Goal: Information Seeking & Learning: Check status

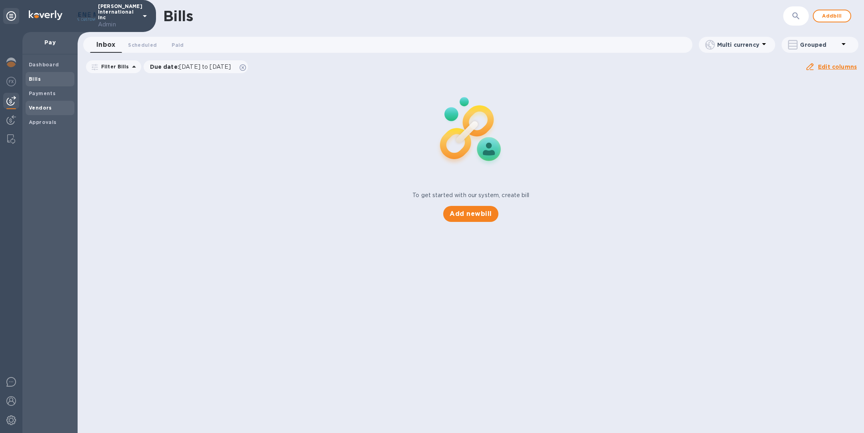
click at [44, 105] on b "Vendors" at bounding box center [40, 108] width 23 height 6
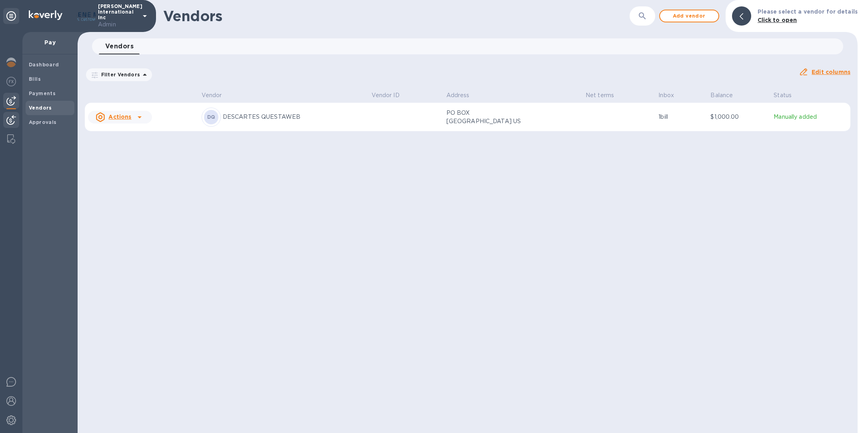
click at [14, 117] on img at bounding box center [11, 120] width 10 height 10
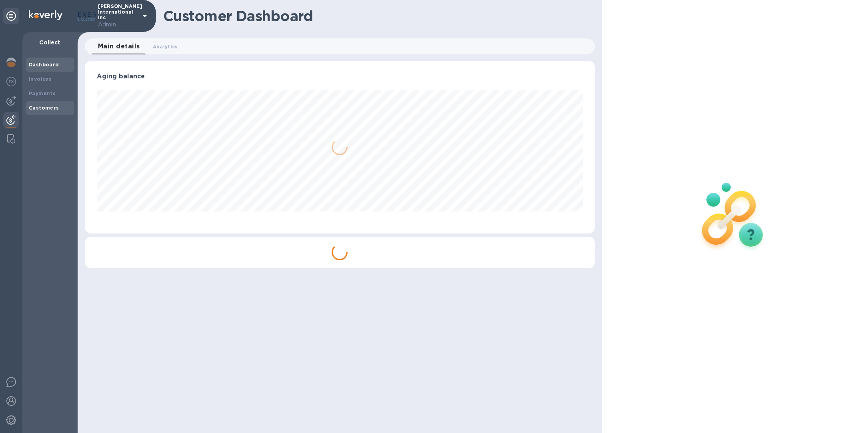
scroll to position [173, 510]
click at [39, 94] on b "Payments" at bounding box center [42, 93] width 27 height 6
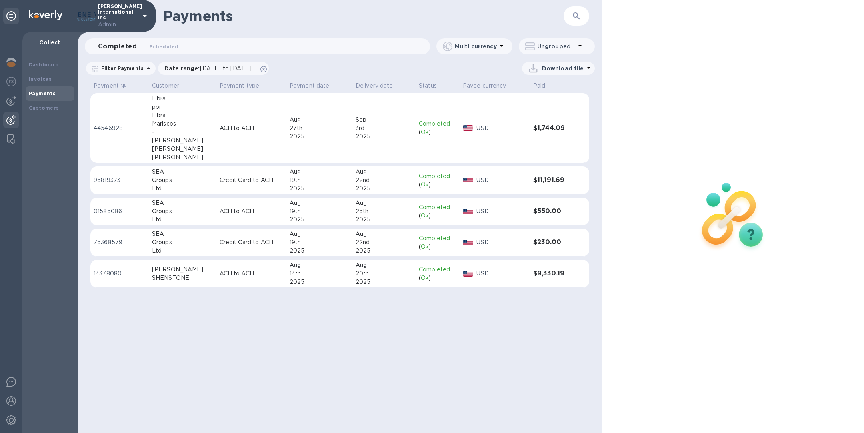
click at [356, 179] on div "22nd" at bounding box center [384, 180] width 57 height 8
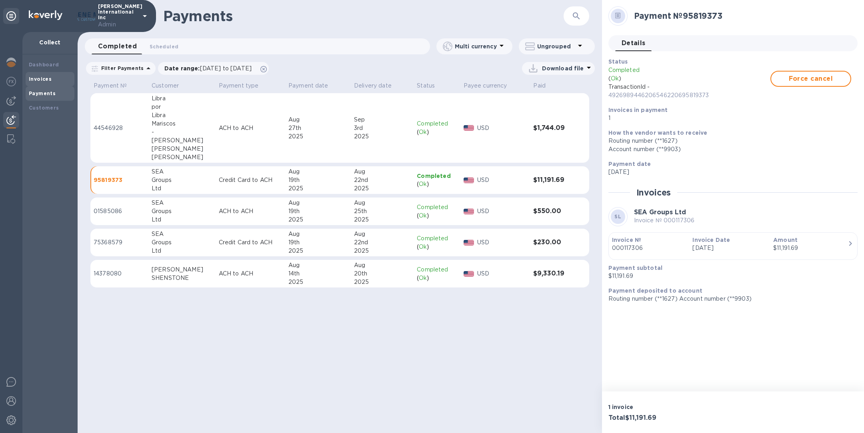
click at [51, 78] on div "Invoices" at bounding box center [50, 79] width 42 height 8
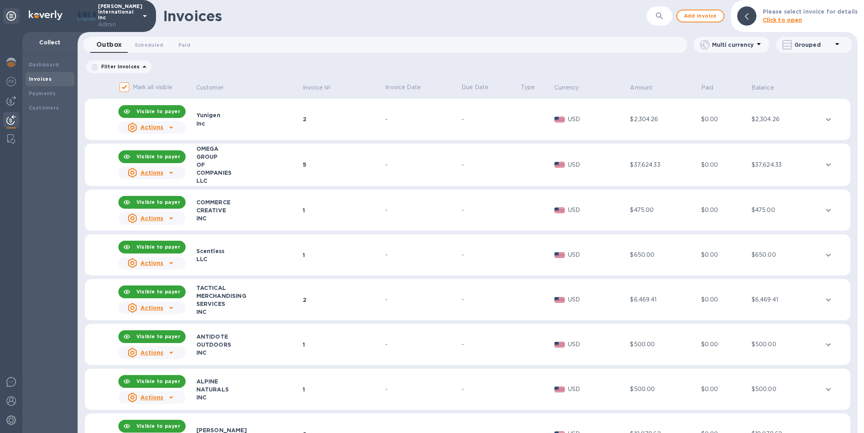
click at [663, 16] on icon "button" at bounding box center [659, 15] width 7 height 7
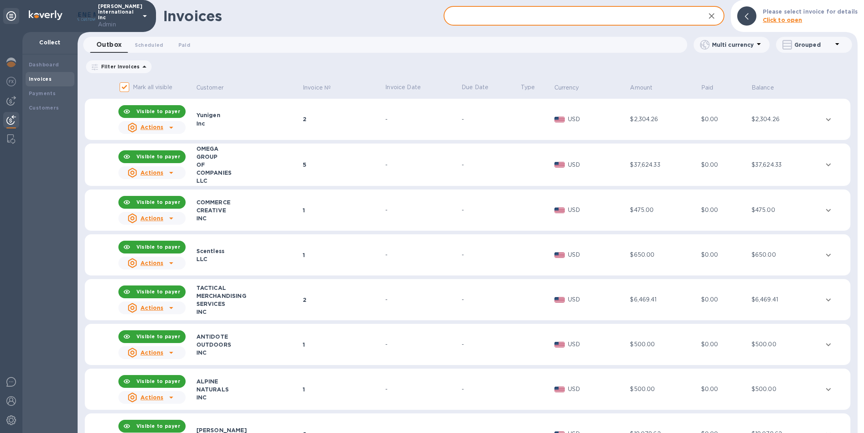
type input "s"
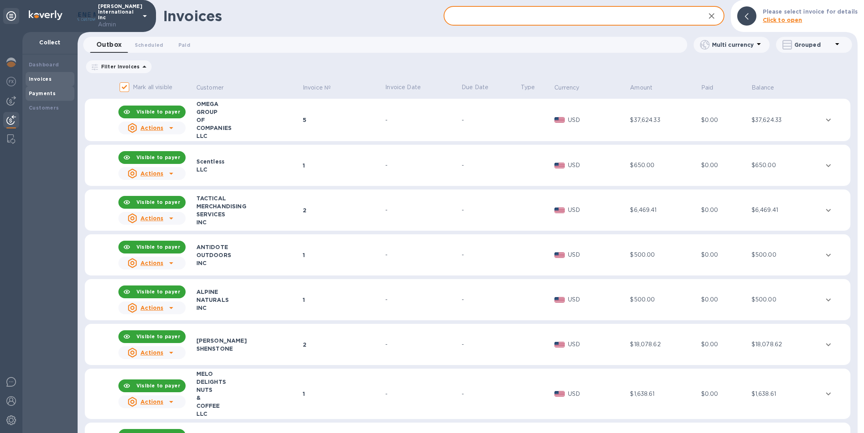
click at [53, 99] on div "Payments" at bounding box center [50, 93] width 49 height 14
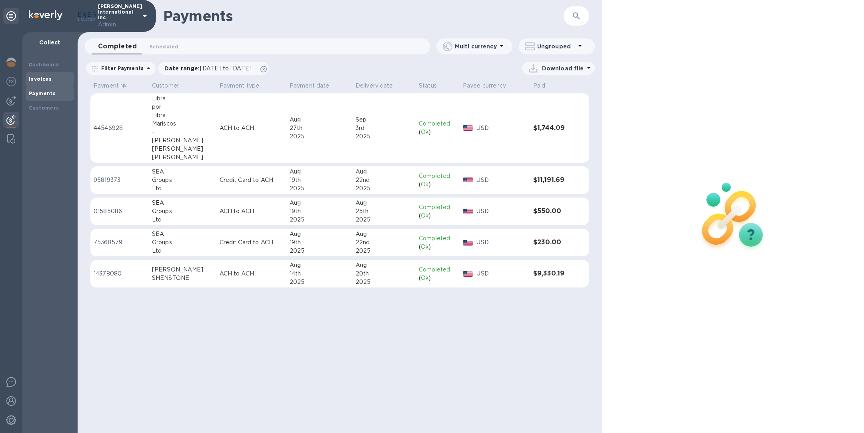
click at [43, 78] on b "Invoices" at bounding box center [40, 79] width 23 height 6
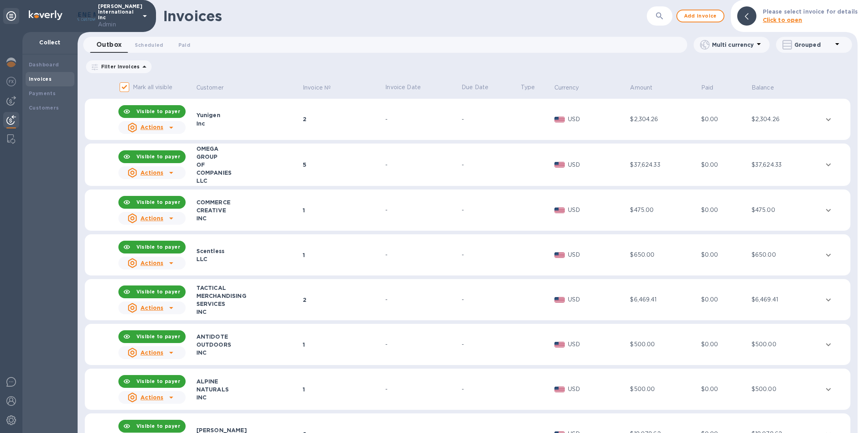
click at [662, 20] on icon "button" at bounding box center [660, 16] width 10 height 10
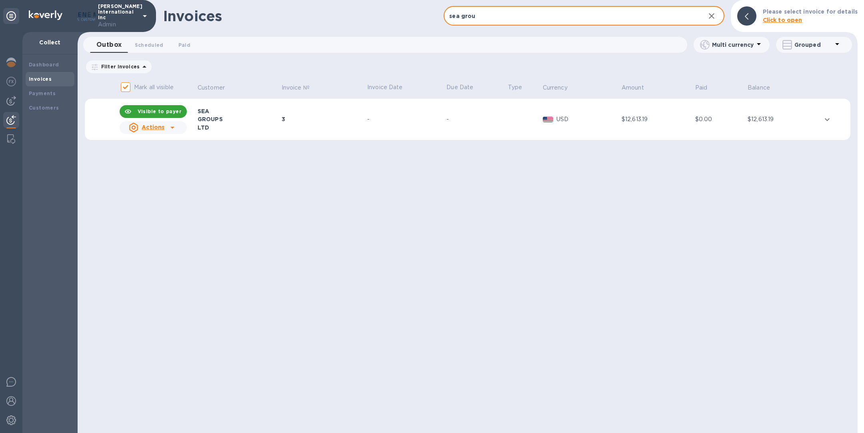
type input "sea grou"
click at [303, 113] on td "3" at bounding box center [323, 120] width 86 height 42
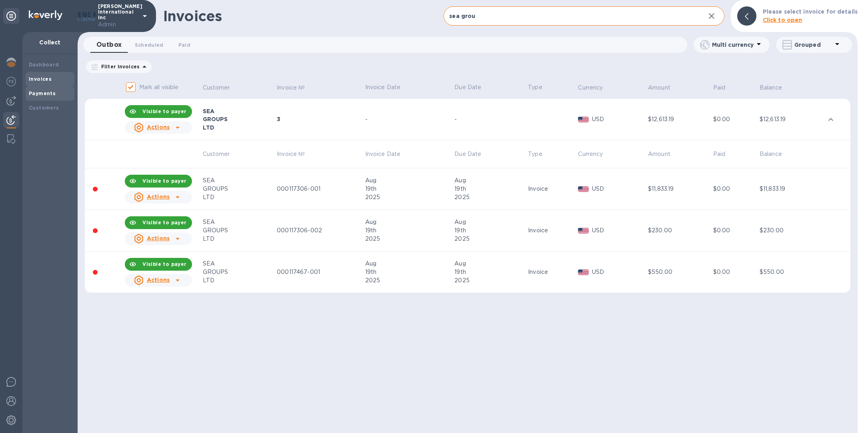
click at [52, 91] on b "Payments" at bounding box center [42, 93] width 27 height 6
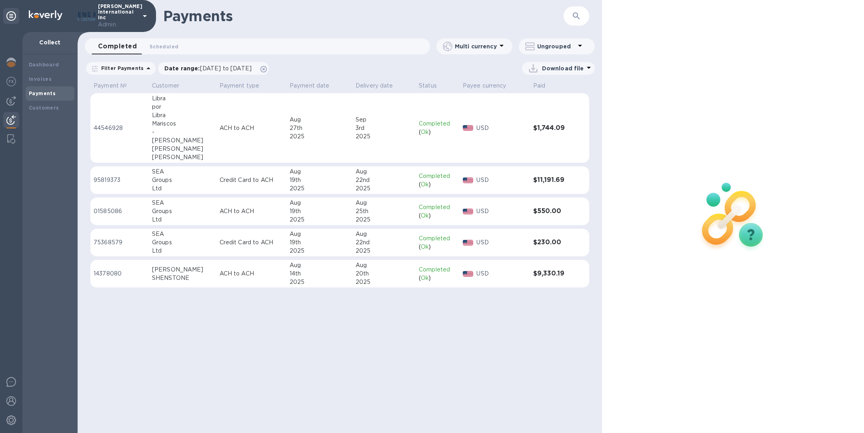
click at [233, 189] on td "Credit Card to ACH" at bounding box center [251, 180] width 70 height 28
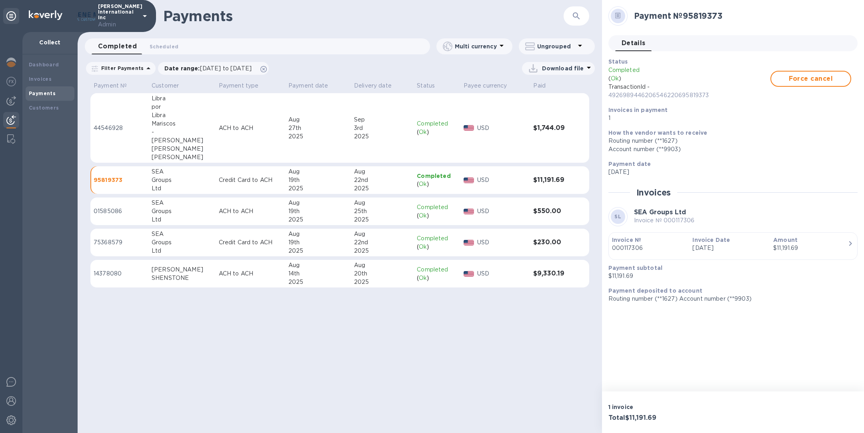
click at [222, 205] on td "ACH to ACH" at bounding box center [251, 212] width 70 height 28
click at [253, 240] on p "Credit Card to ACH" at bounding box center [250, 242] width 63 height 8
click at [41, 77] on b "Invoices" at bounding box center [40, 79] width 23 height 6
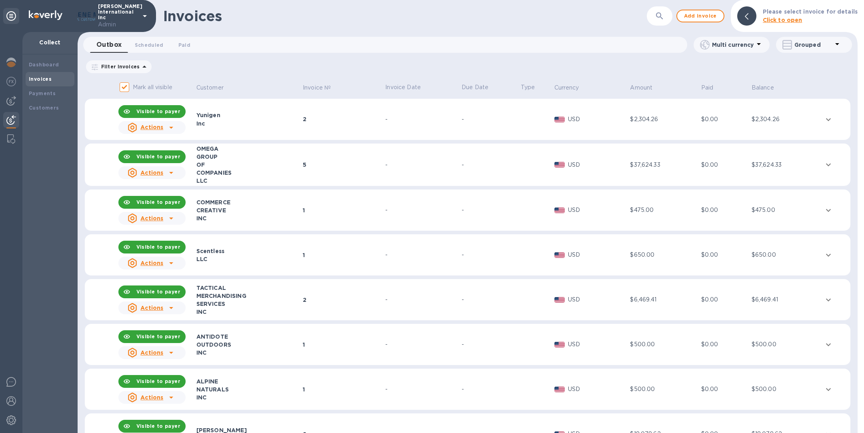
click at [664, 17] on icon "button" at bounding box center [660, 16] width 10 height 10
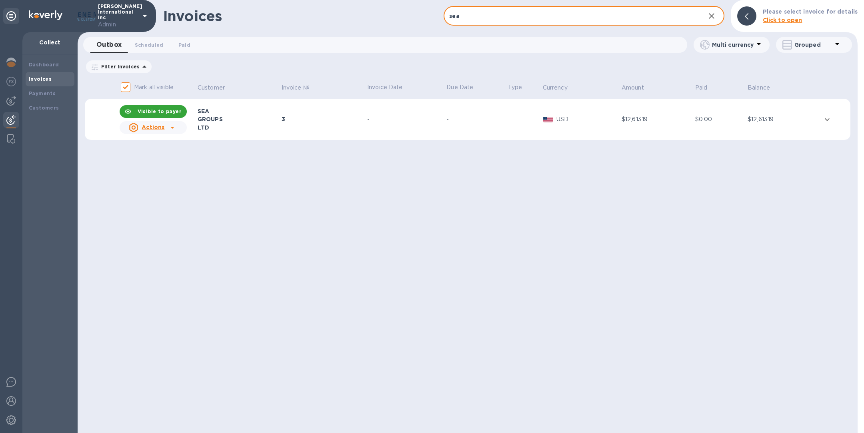
type input "sea"
click at [305, 133] on td "3" at bounding box center [323, 120] width 86 height 42
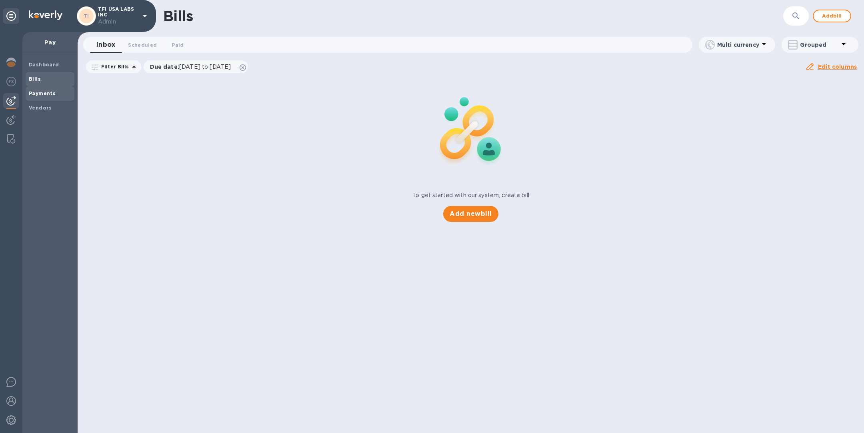
click at [30, 96] on span "Payments" at bounding box center [42, 94] width 27 height 8
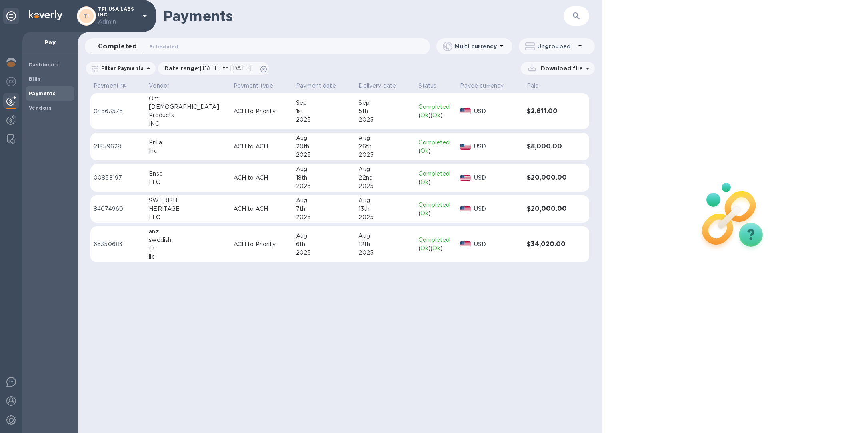
click at [298, 77] on div "Filter Payments Date range : 08/04/2025 to 09/05/2025 Download file" at bounding box center [340, 70] width 524 height 18
click at [267, 70] on icon at bounding box center [263, 69] width 6 height 6
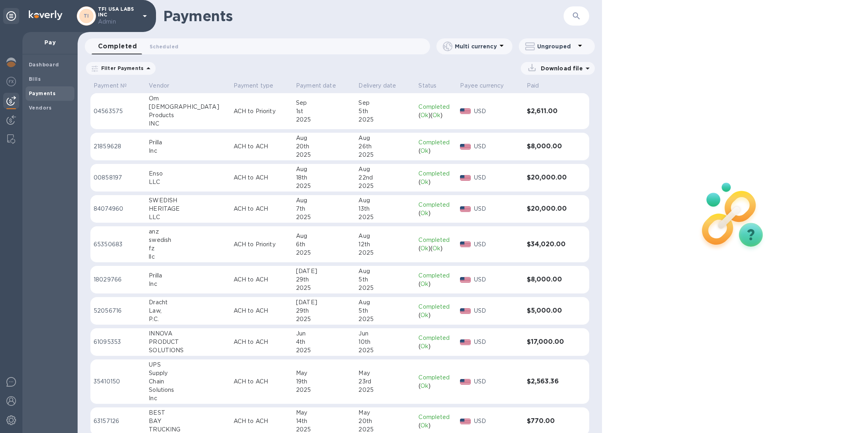
click at [177, 315] on div "P.C." at bounding box center [188, 319] width 78 height 8
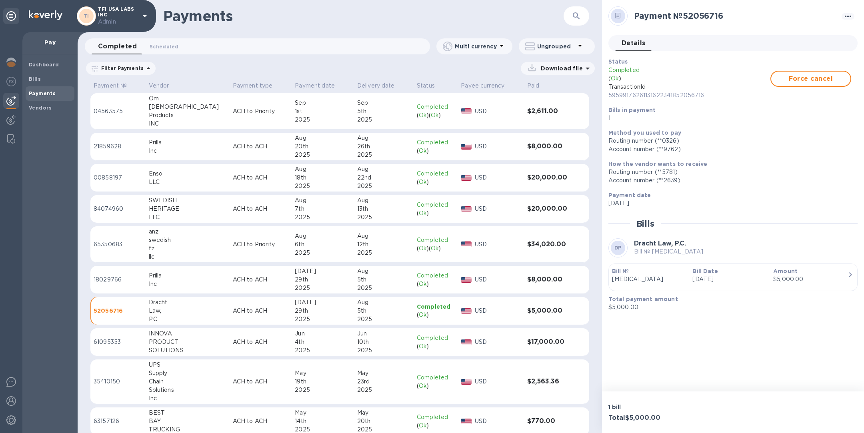
click at [815, 278] on div "$5,000.00" at bounding box center [810, 279] width 74 height 8
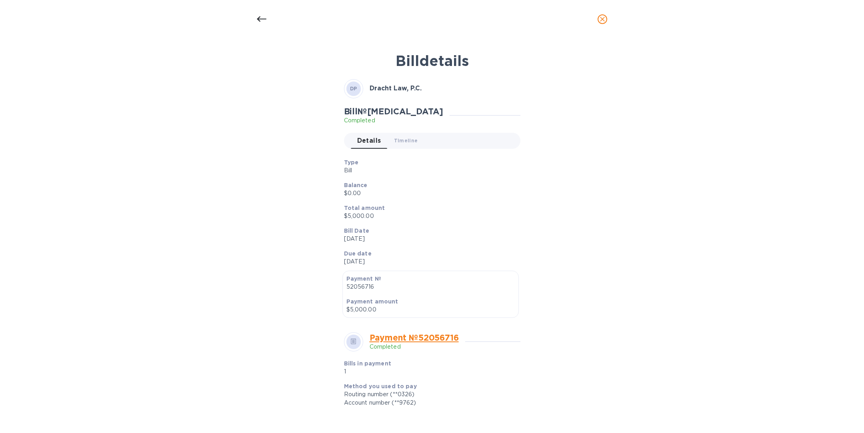
scroll to position [156, 0]
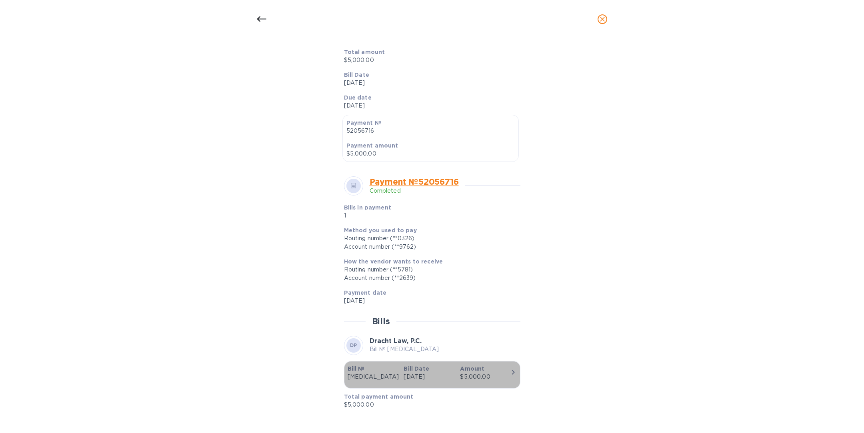
click at [499, 373] on div "$5,000.00" at bounding box center [485, 377] width 50 height 8
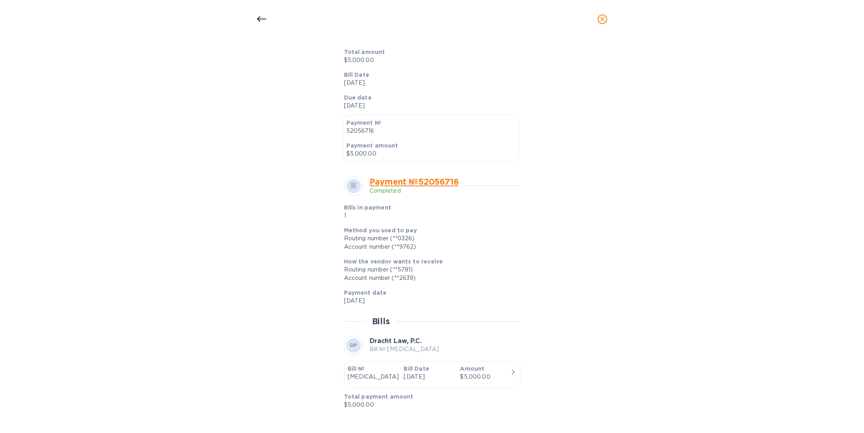
click at [602, 21] on icon "close" at bounding box center [602, 19] width 8 height 8
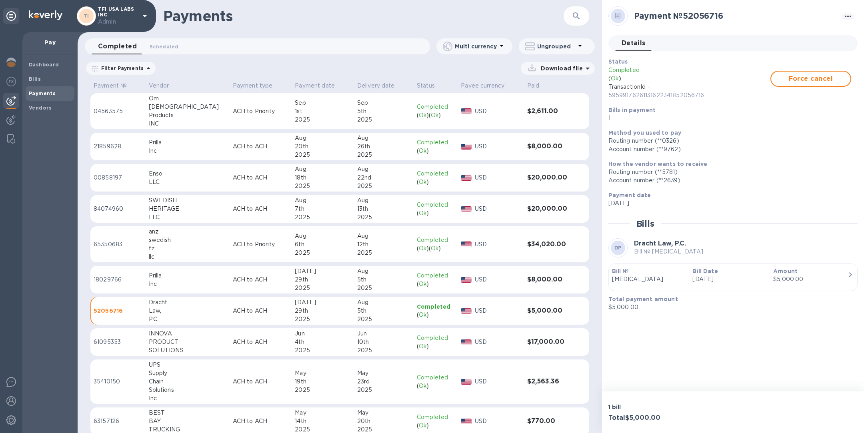
scroll to position [137, 0]
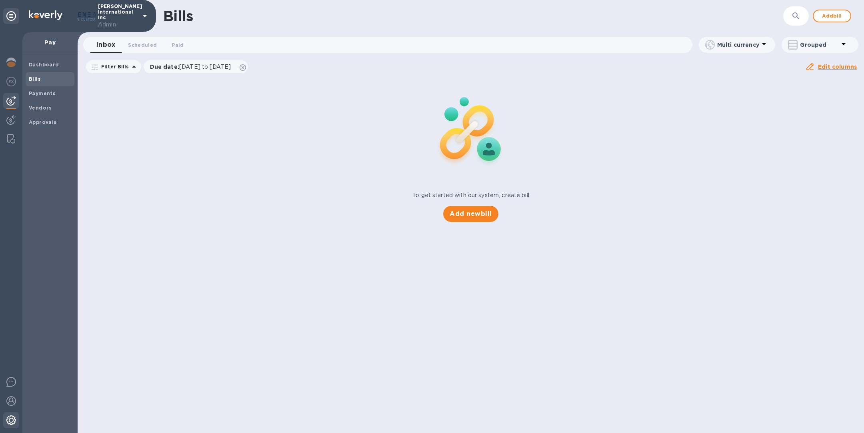
click at [12, 420] on img at bounding box center [11, 421] width 10 height 10
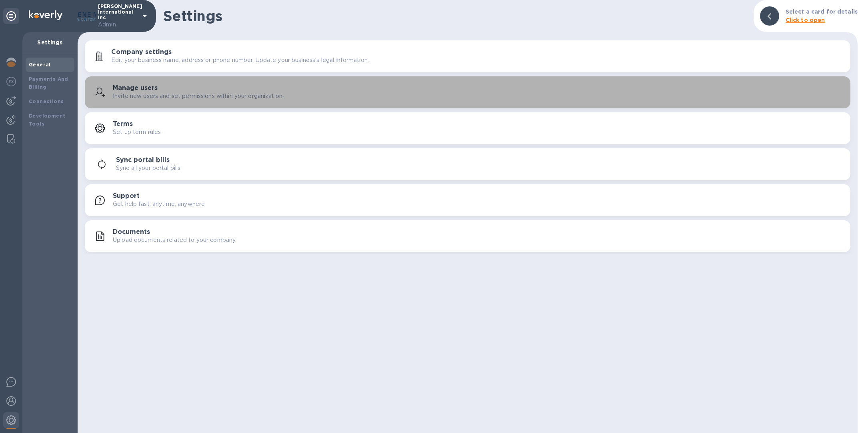
click at [204, 98] on p "Invite new users and set permissions within your organization." at bounding box center [198, 96] width 171 height 8
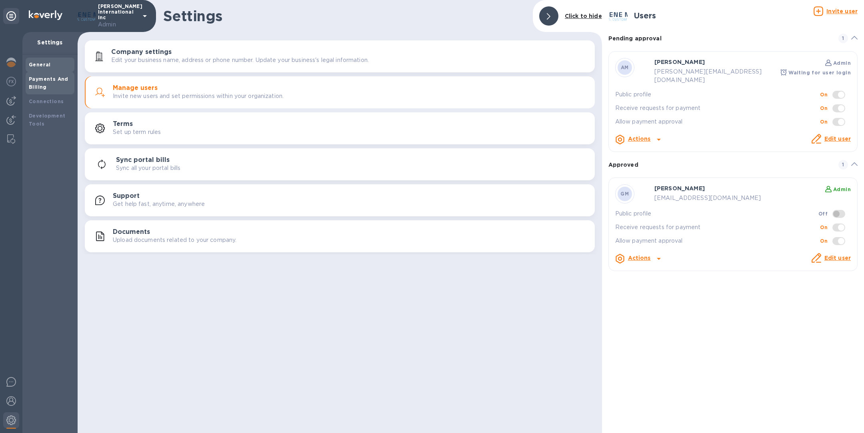
click at [43, 83] on div "Payments And Billing" at bounding box center [50, 83] width 42 height 16
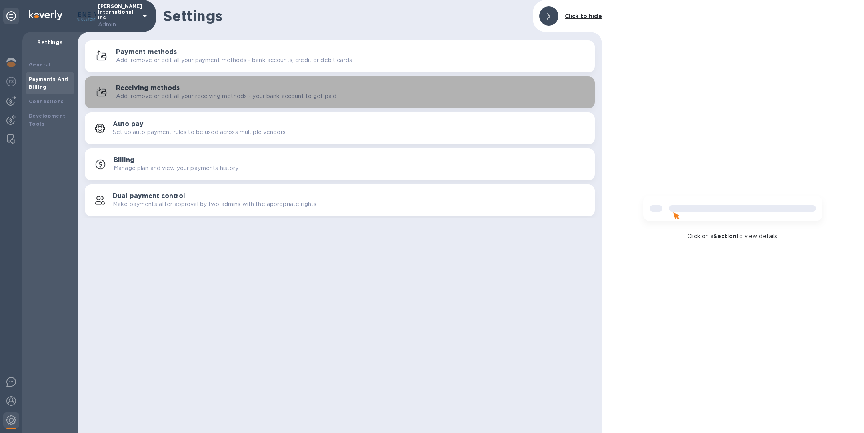
click at [150, 94] on p "Add, remove or edit all your receiving methods - your bank account to get paid." at bounding box center [227, 96] width 222 height 8
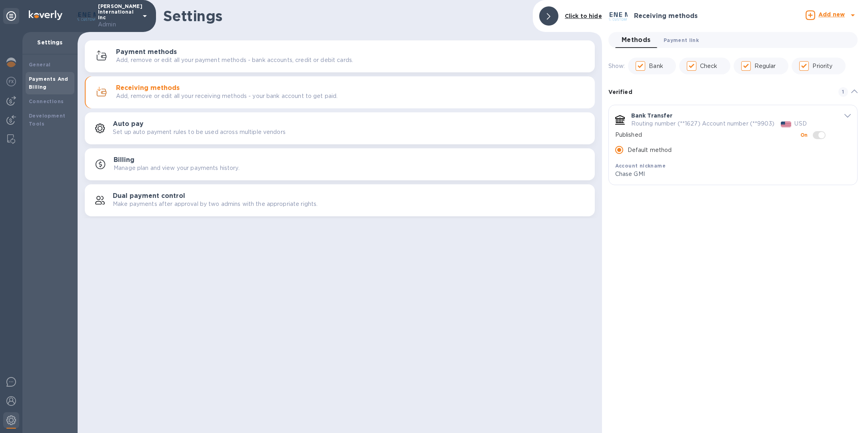
click at [676, 38] on span "Payment link 0" at bounding box center [681, 40] width 35 height 8
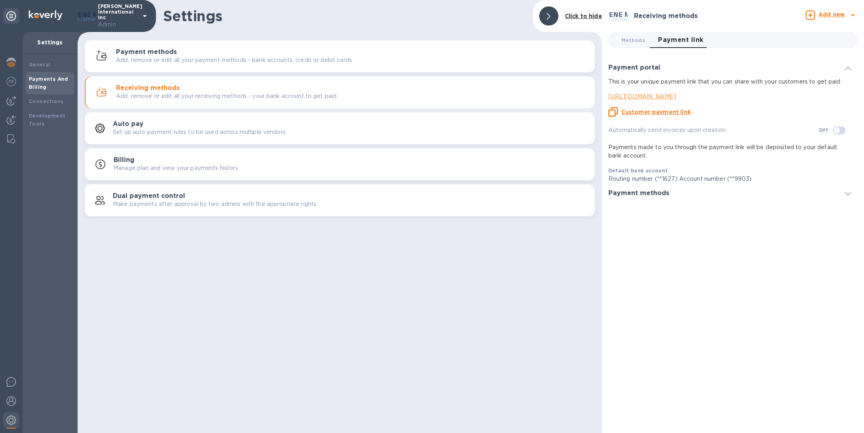
click at [664, 111] on u "Customer payment link" at bounding box center [656, 112] width 70 height 6
click at [9, 116] on img at bounding box center [11, 120] width 10 height 10
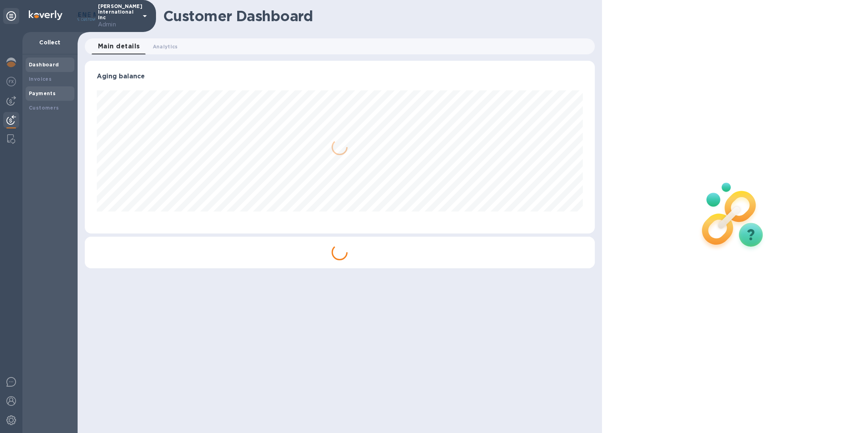
scroll to position [399776, 399442]
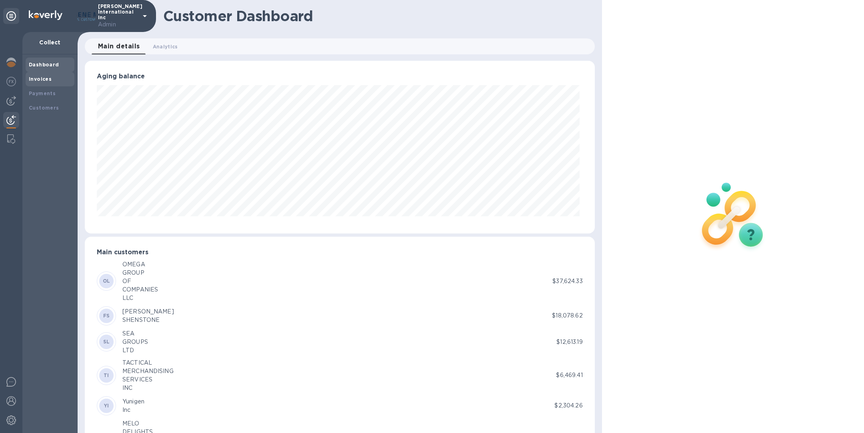
click at [42, 76] on b "Invoices" at bounding box center [40, 79] width 23 height 6
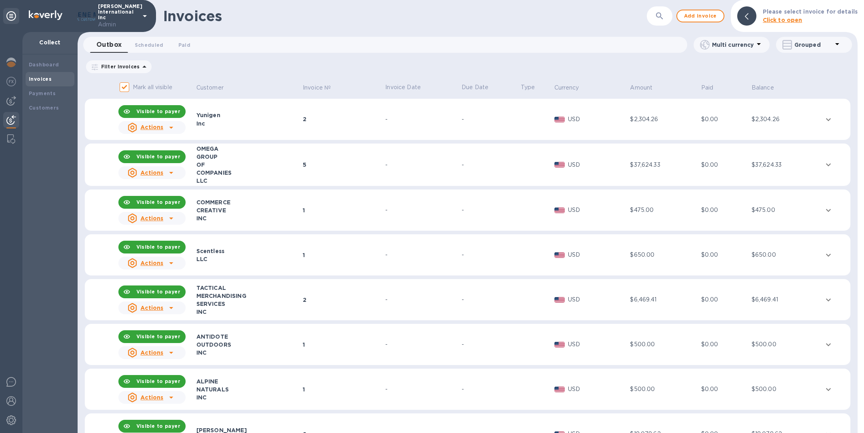
click at [170, 125] on icon at bounding box center [171, 128] width 10 height 10
click at [44, 109] on div at bounding box center [432, 216] width 864 height 433
click at [44, 109] on b "Customers" at bounding box center [44, 108] width 30 height 6
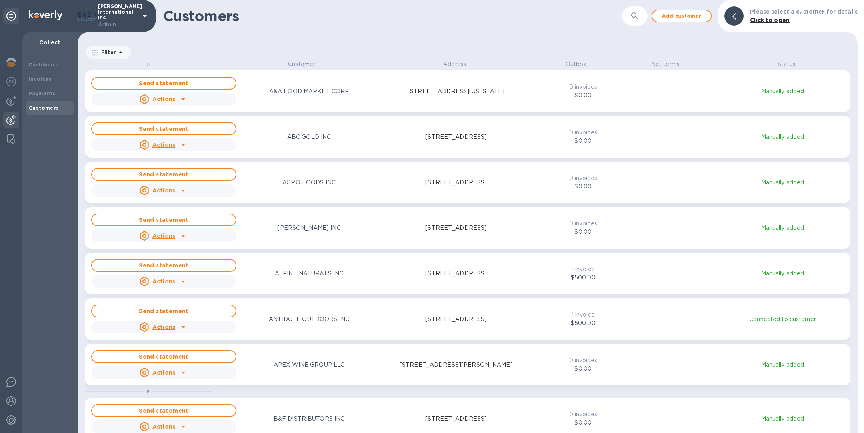
scroll to position [10, 3]
click at [323, 95] on p "A&A FOOD MARKET CORP" at bounding box center [309, 91] width 80 height 8
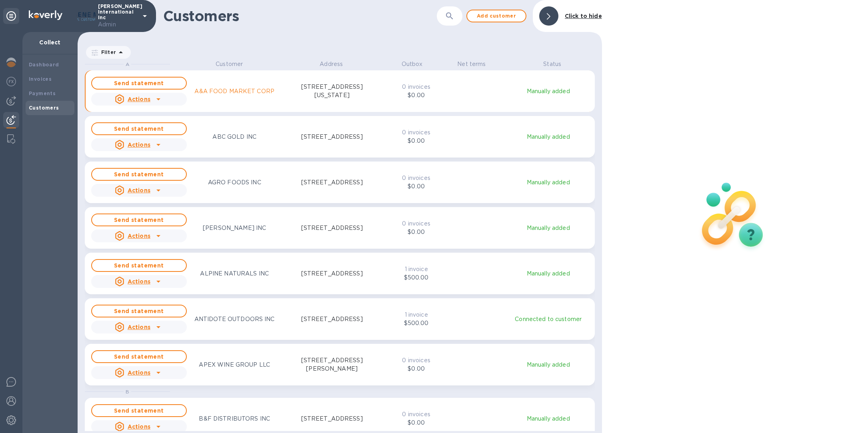
scroll to position [10, 3]
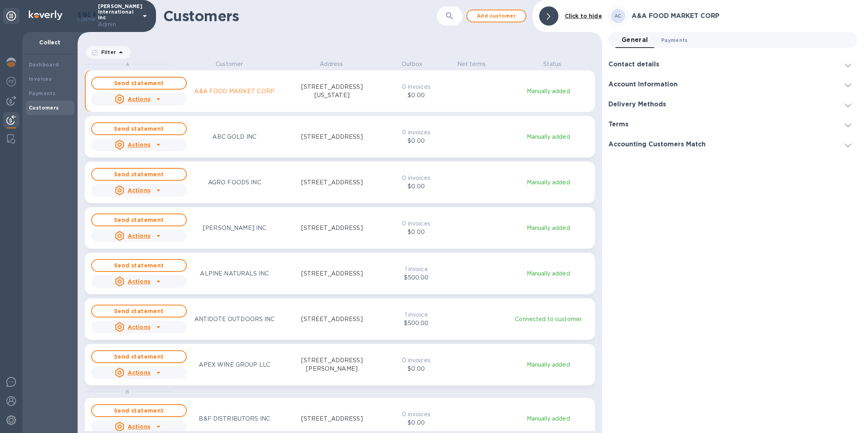
click at [673, 39] on span "Payments 0" at bounding box center [674, 40] width 27 height 8
